Goal: Ask a question

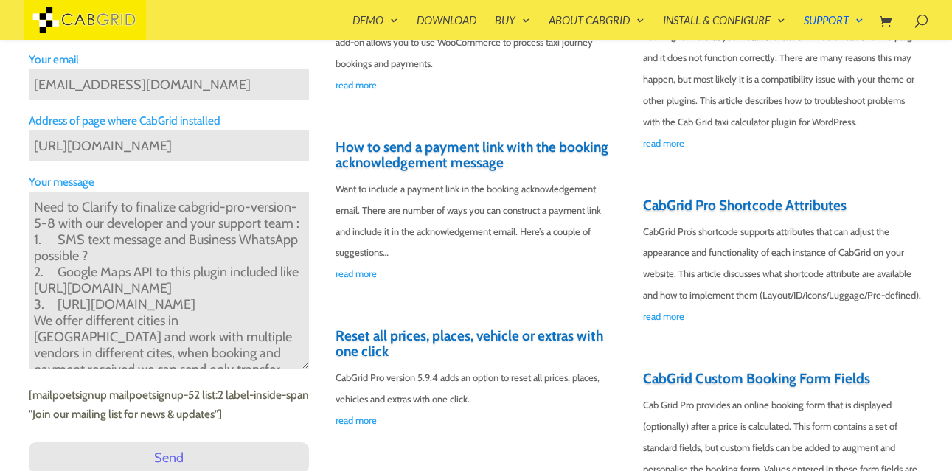
scroll to position [260, 0]
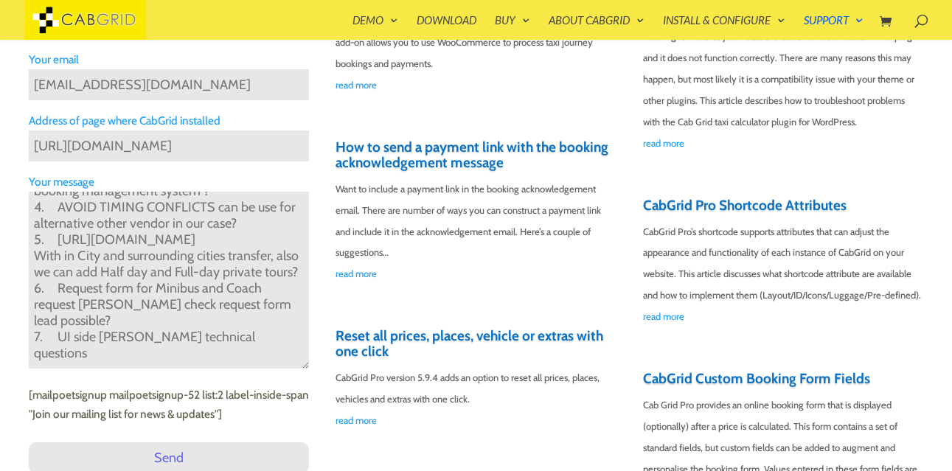
click at [269, 345] on textarea "Need to Clarify to finalize cabgrid-pro-version-5-8 with our developer and your…" at bounding box center [169, 280] width 280 height 177
paste textarea "I need clarification to finalize the Cabgrid Pro Version 5.8 with our developer…"
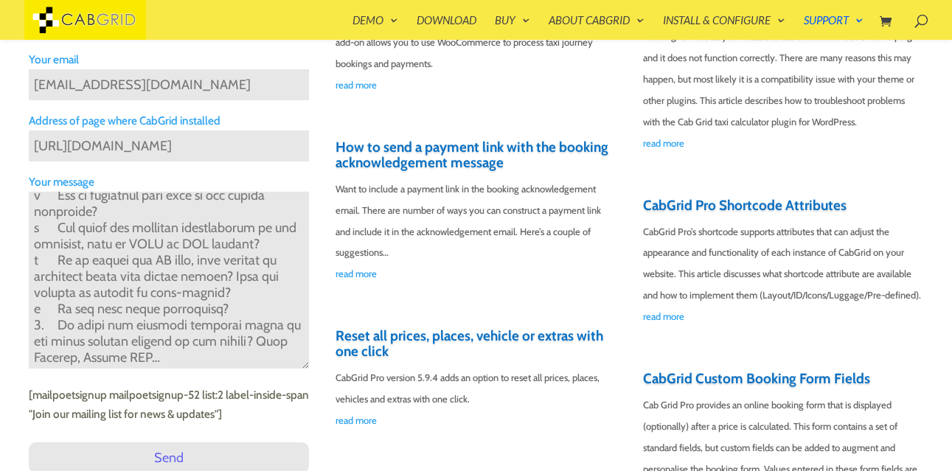
scroll to position [536, 0]
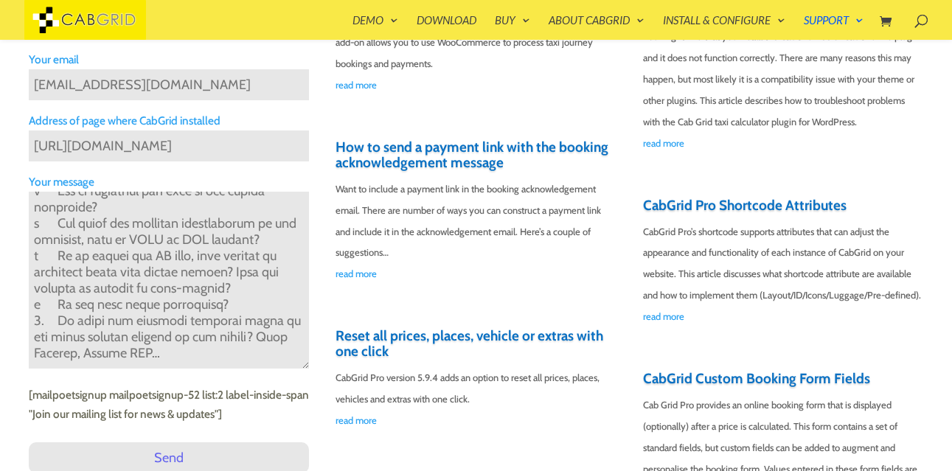
click at [208, 356] on textarea "Contact form" at bounding box center [169, 280] width 280 height 177
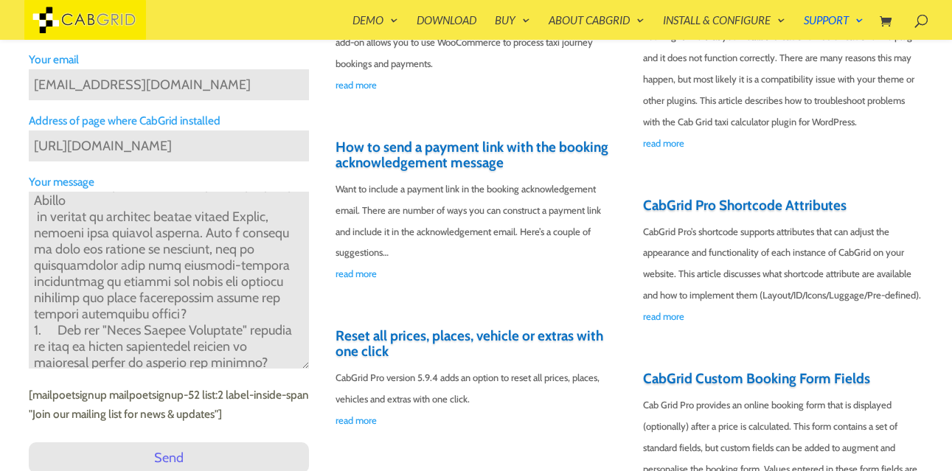
scroll to position [0, 0]
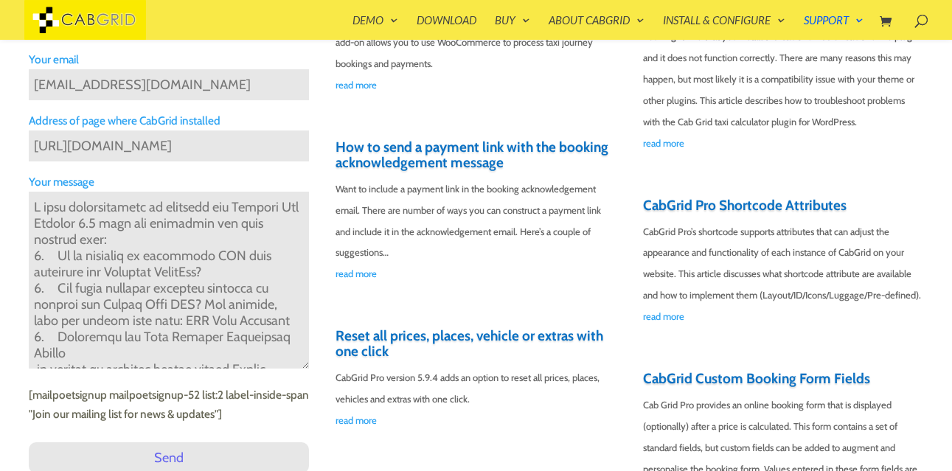
click at [63, 238] on textarea "Contact form" at bounding box center [169, 280] width 280 height 177
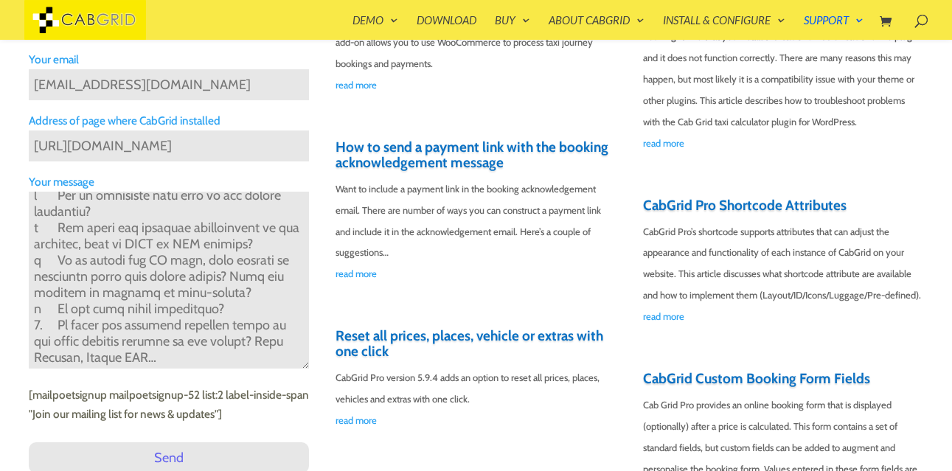
scroll to position [552, 0]
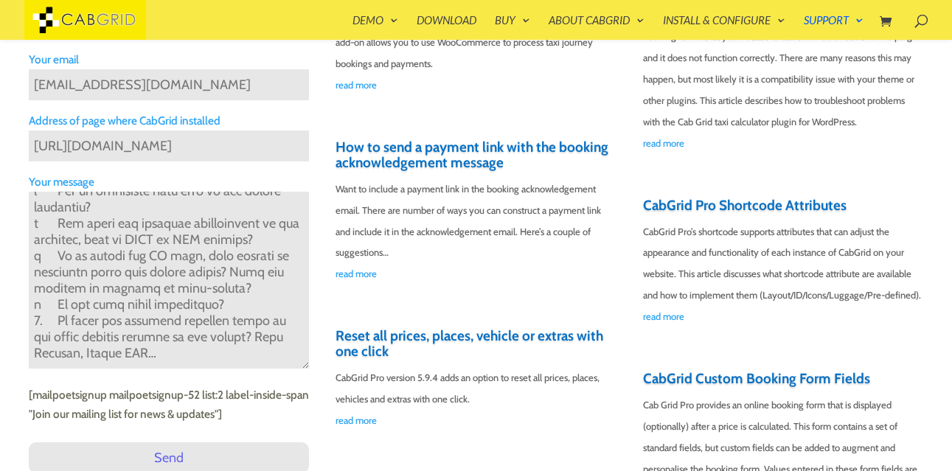
click at [84, 358] on textarea "Contact form" at bounding box center [169, 280] width 280 height 177
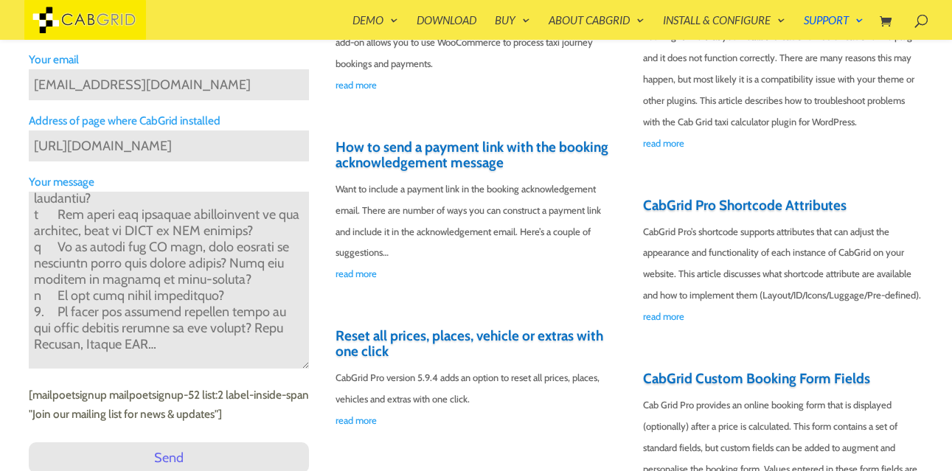
click at [126, 357] on textarea "Contact form" at bounding box center [169, 280] width 280 height 177
click at [209, 360] on textarea "Contact form" at bounding box center [169, 280] width 280 height 177
click at [270, 360] on textarea "Contact form" at bounding box center [169, 280] width 280 height 177
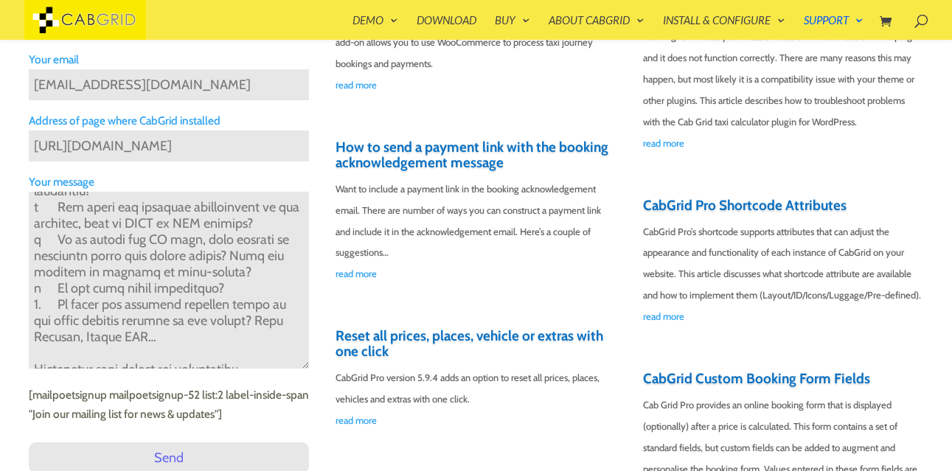
scroll to position [577, 0]
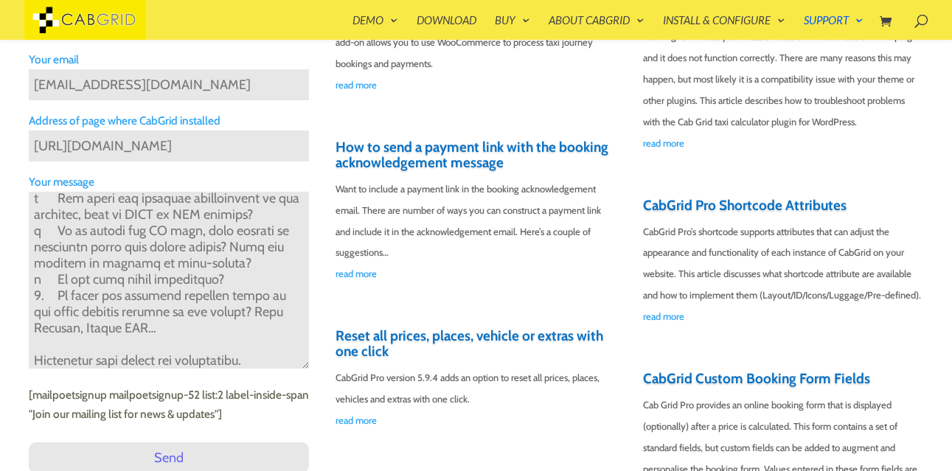
type textarea "I need clarification to finalize the Cabgrid Pro Version 5.8 with our developer…"
click at [190, 456] on input "Send" at bounding box center [169, 458] width 280 height 31
click at [176, 456] on input "Send" at bounding box center [169, 458] width 280 height 31
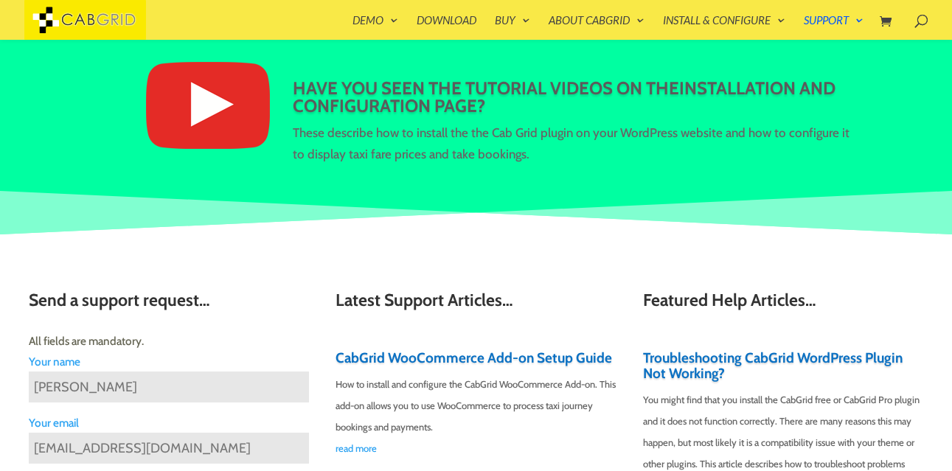
scroll to position [165, 0]
